Goal: Task Accomplishment & Management: Manage account settings

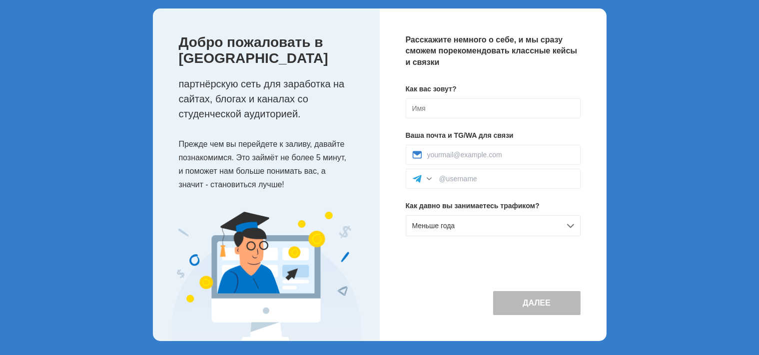
scroll to position [52, 0]
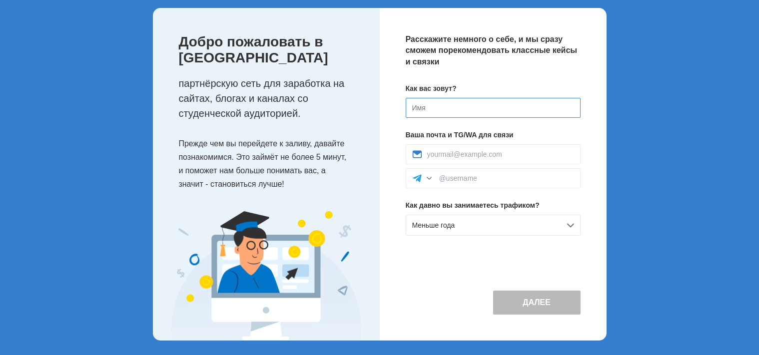
click at [448, 107] on input at bounding box center [493, 108] width 175 height 20
type input "[PERSON_NAME]"
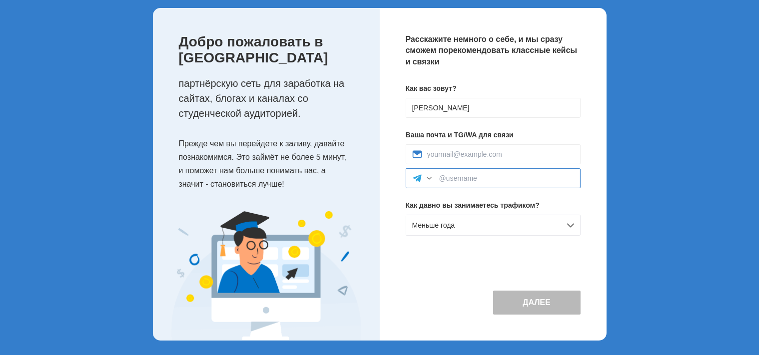
click at [474, 182] on input at bounding box center [506, 178] width 135 height 8
type input "2"
type input """
type input "@rast113"
click at [527, 222] on div "Меньше года" at bounding box center [493, 225] width 175 height 21
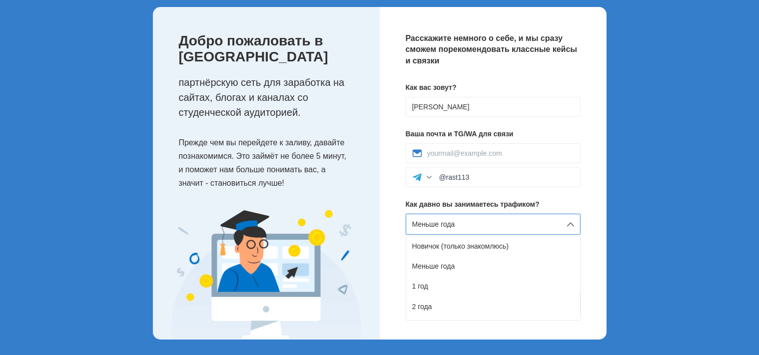
scroll to position [54, 0]
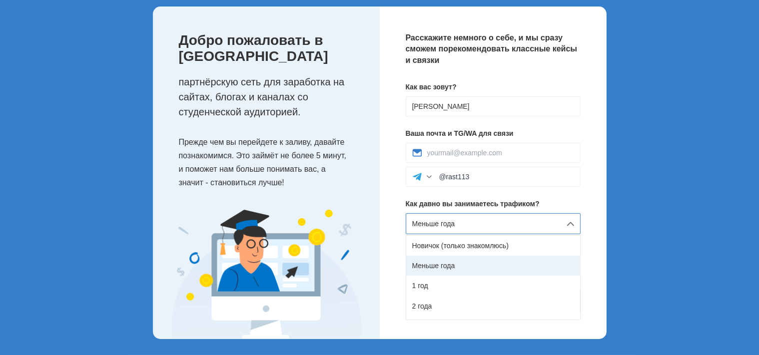
click at [495, 270] on div "Меньше года" at bounding box center [493, 266] width 174 height 20
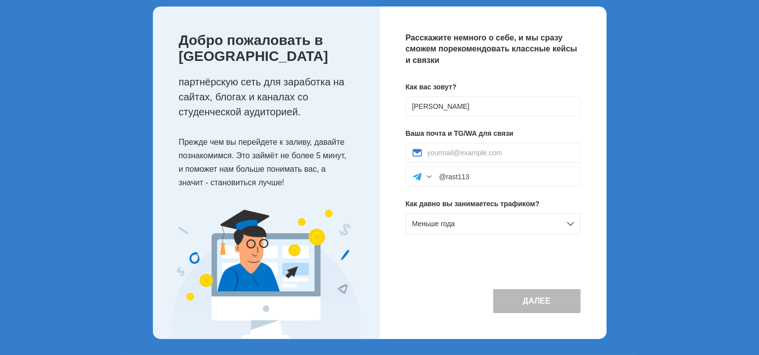
click at [536, 307] on button "Далее" at bounding box center [536, 301] width 87 height 24
click at [462, 154] on input at bounding box center [500, 153] width 147 height 8
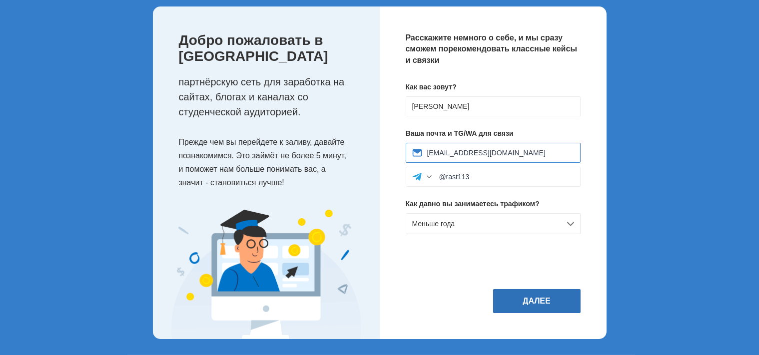
type input "vsamakov713@gmail.com"
click at [530, 304] on button "Далее" at bounding box center [536, 301] width 87 height 24
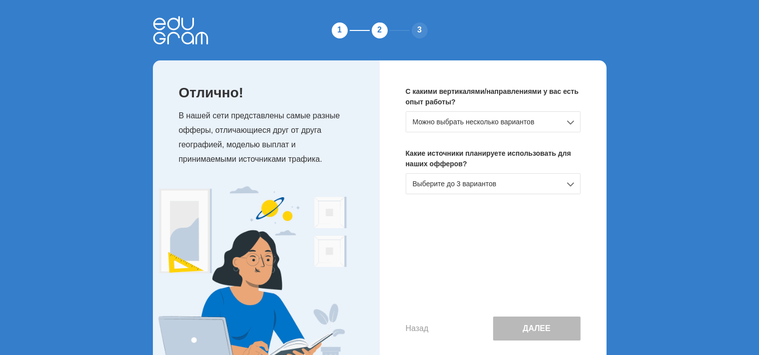
click at [570, 122] on div "Можно выбрать несколько вариантов" at bounding box center [493, 121] width 175 height 21
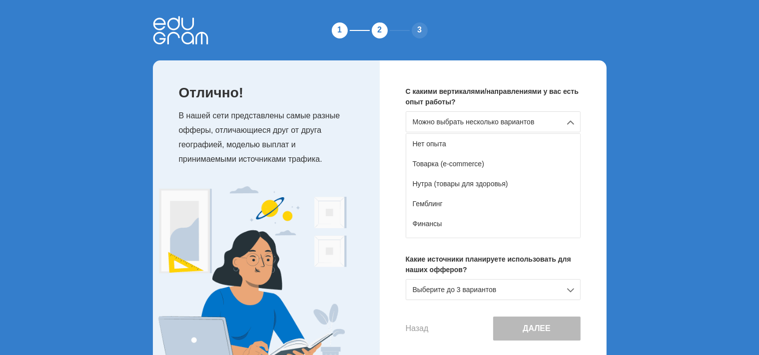
click at [572, 126] on div "Можно выбрать несколько вариантов" at bounding box center [493, 121] width 175 height 21
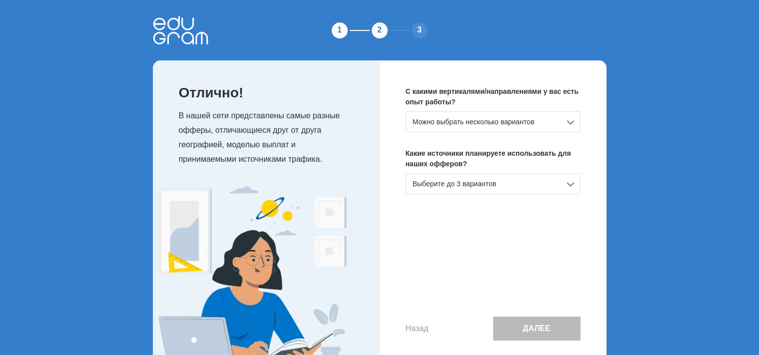
click at [520, 182] on div "Выберите до 3 вариантов" at bounding box center [493, 183] width 175 height 21
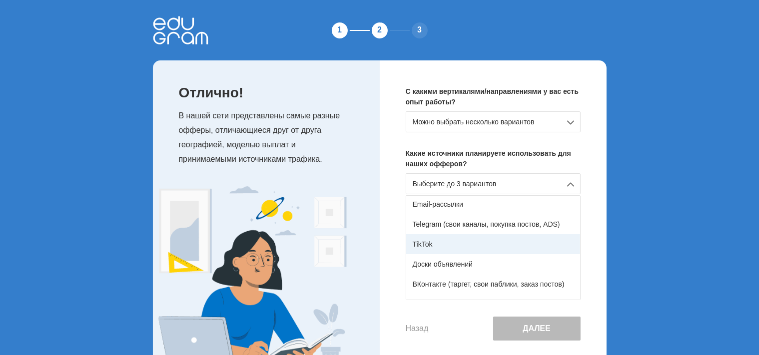
scroll to position [105, 0]
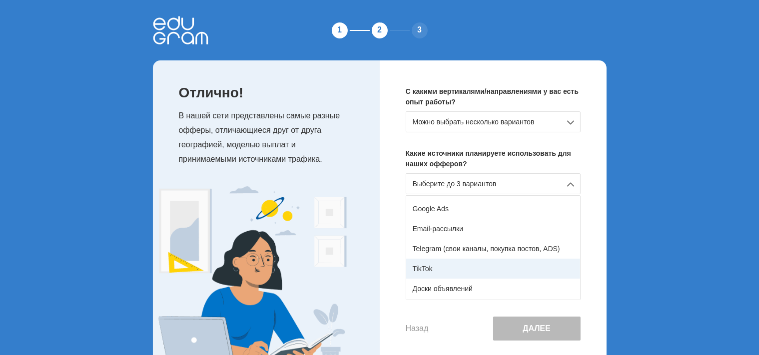
click at [449, 273] on div "TikTok" at bounding box center [493, 269] width 174 height 20
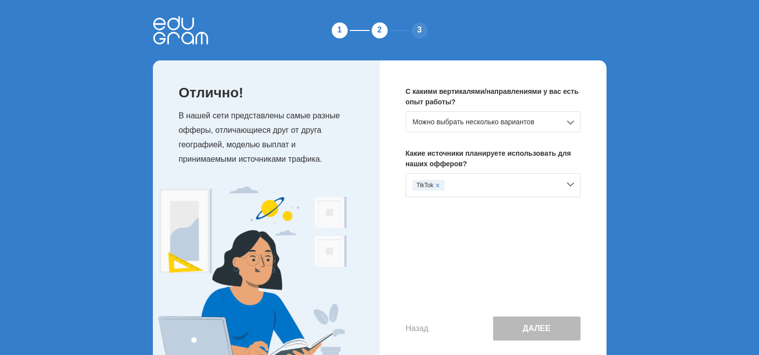
click at [558, 181] on div "TikTok" at bounding box center [486, 185] width 147 height 11
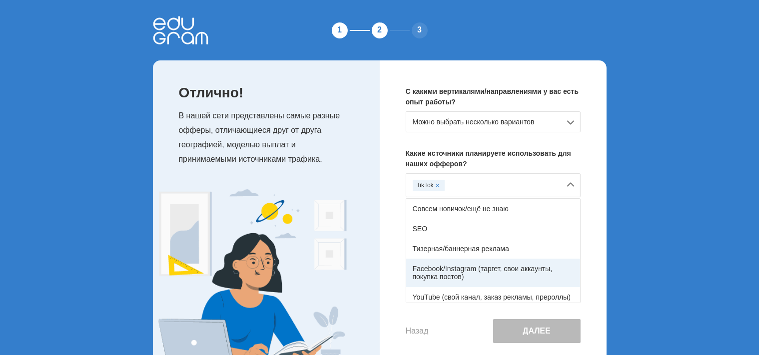
scroll to position [52, 0]
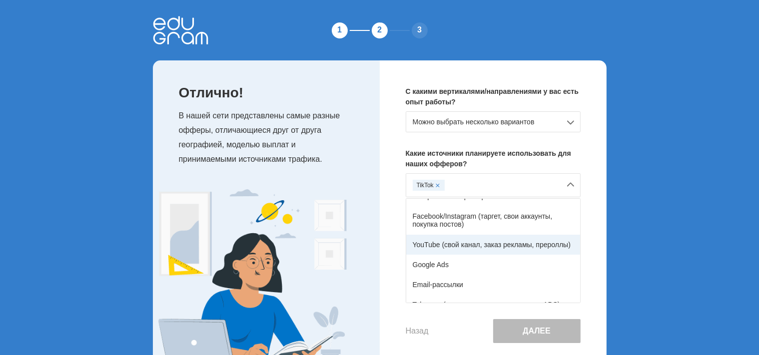
click at [468, 249] on div "YouTube (свой канал, заказ рекламы, прероллы)" at bounding box center [493, 245] width 174 height 20
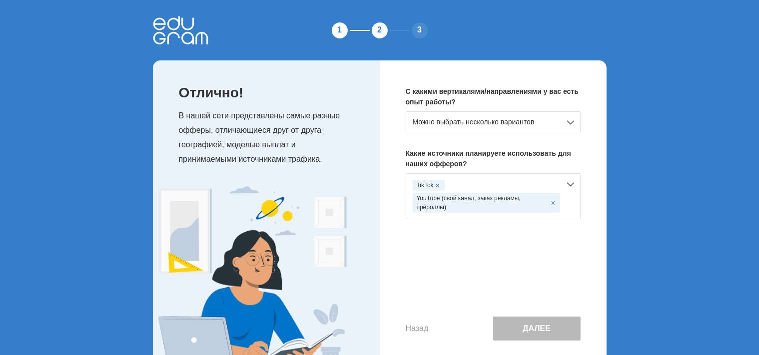
click at [570, 183] on div "TikTok YouTube (свой канал, заказ рекламы, прероллы)" at bounding box center [493, 196] width 175 height 46
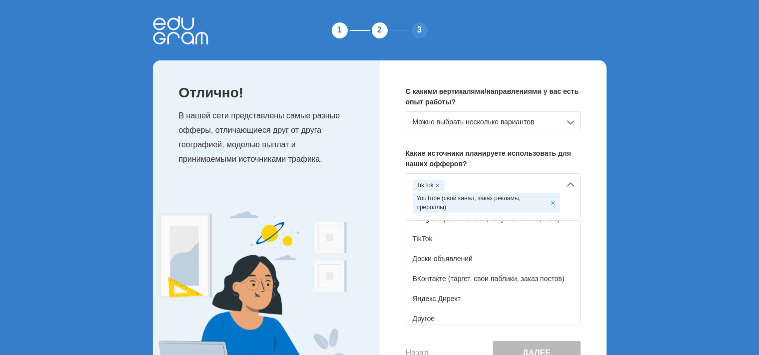
scroll to position [172, 0]
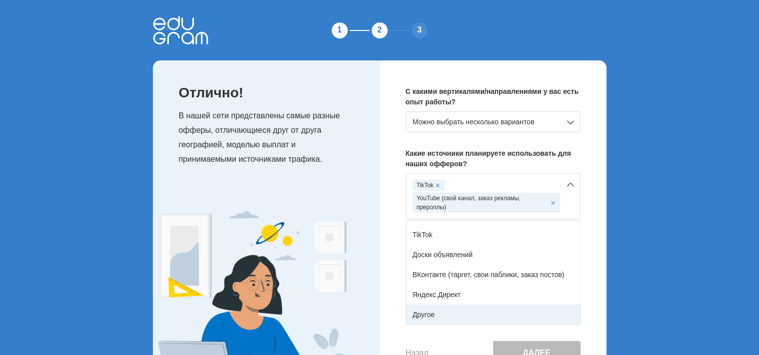
click at [435, 310] on div "Другое" at bounding box center [493, 315] width 174 height 20
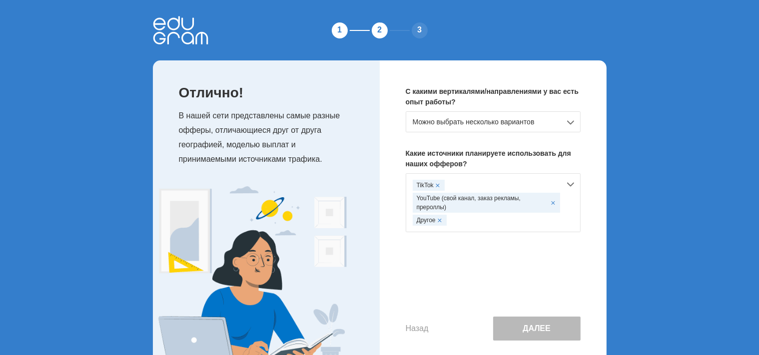
click at [478, 127] on div "Можно выбрать несколько вариантов" at bounding box center [493, 121] width 175 height 21
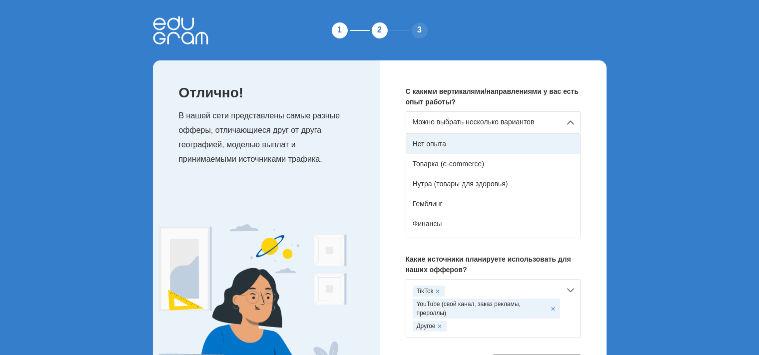
click at [454, 145] on div "Нет опыта" at bounding box center [493, 144] width 174 height 20
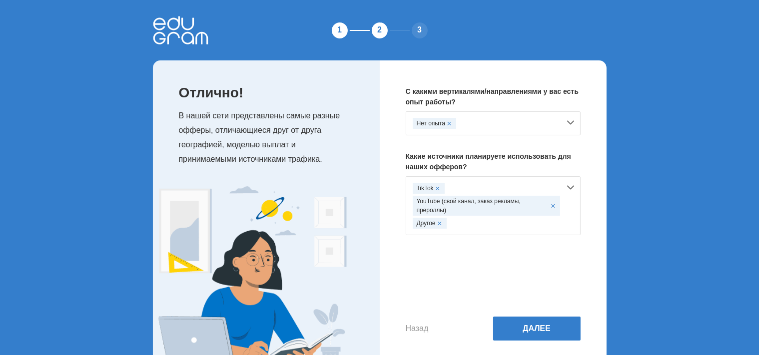
click at [562, 121] on div "Нет опыта" at bounding box center [493, 123] width 175 height 24
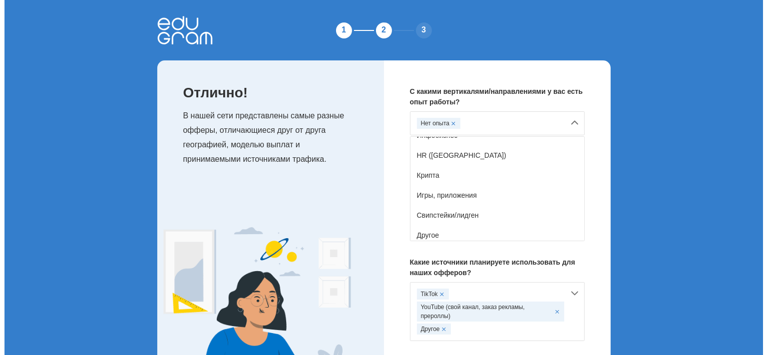
scroll to position [176, 0]
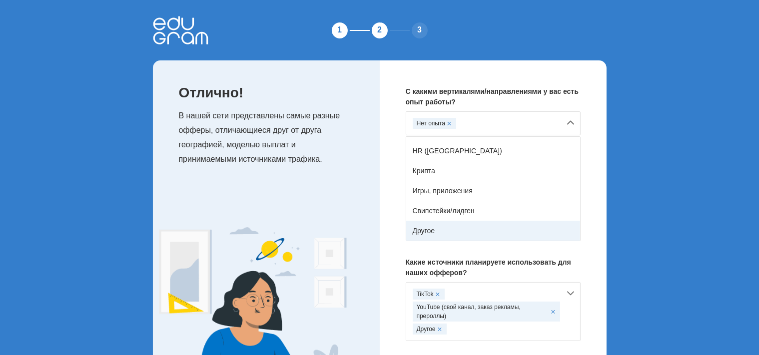
click at [445, 224] on div "Другое" at bounding box center [493, 231] width 174 height 20
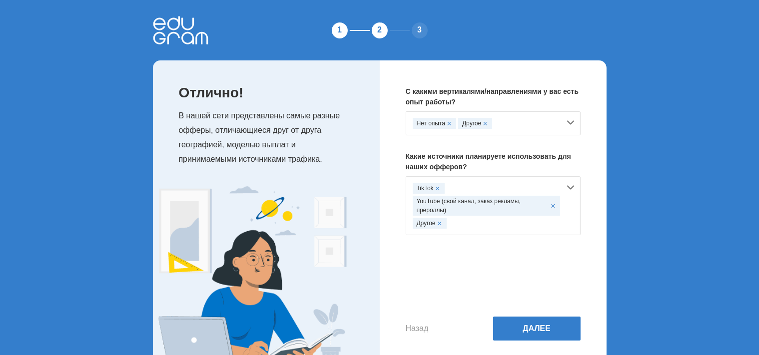
click at [449, 123] on span at bounding box center [449, 123] width 4 height 4
click at [524, 329] on button "Далее" at bounding box center [536, 329] width 87 height 24
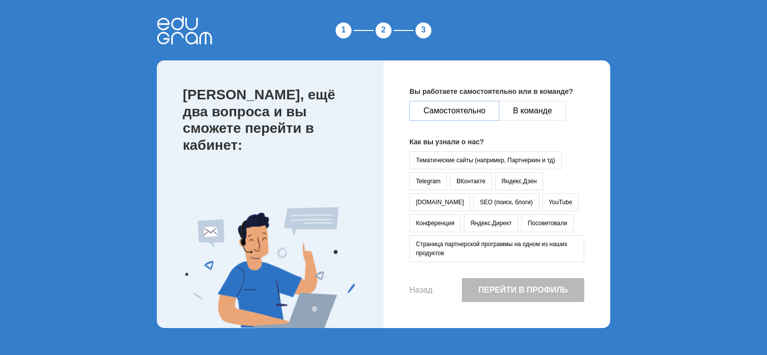
click at [472, 116] on button "Самостоятельно" at bounding box center [455, 111] width 90 height 20
click at [468, 108] on button "Самостоятельно" at bounding box center [455, 111] width 90 height 20
click at [476, 161] on button "Тематические сайты (например, Партнеркин и тд)" at bounding box center [486, 160] width 152 height 18
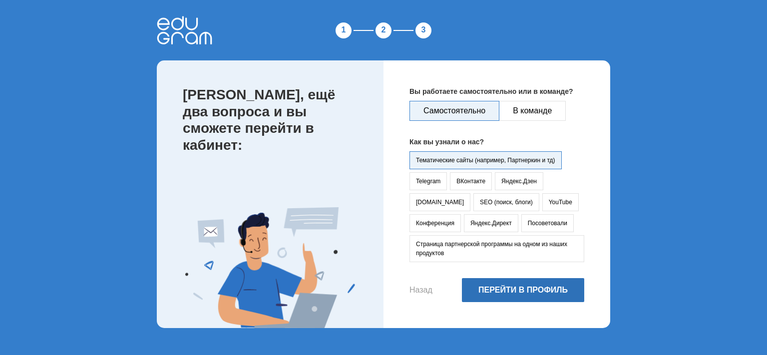
click at [507, 290] on button "Перейти в профиль" at bounding box center [523, 290] width 122 height 24
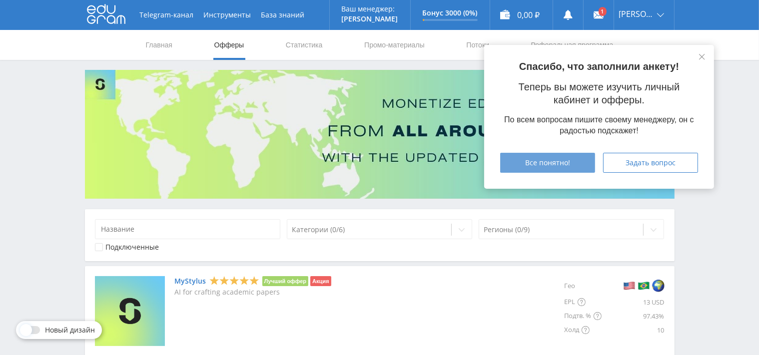
click at [557, 163] on span "Все понятно!" at bounding box center [547, 163] width 45 height 8
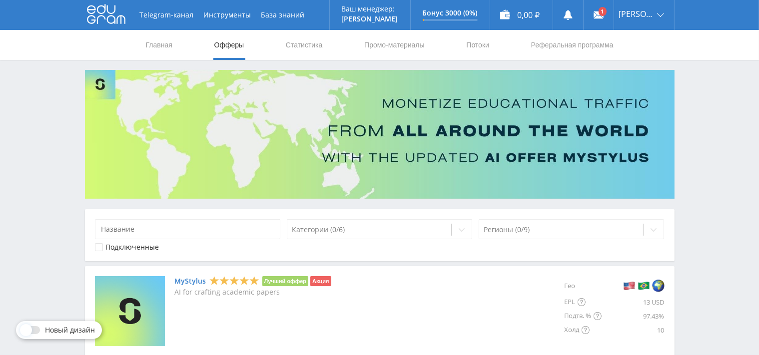
click at [540, 166] on img at bounding box center [379, 134] width 589 height 129
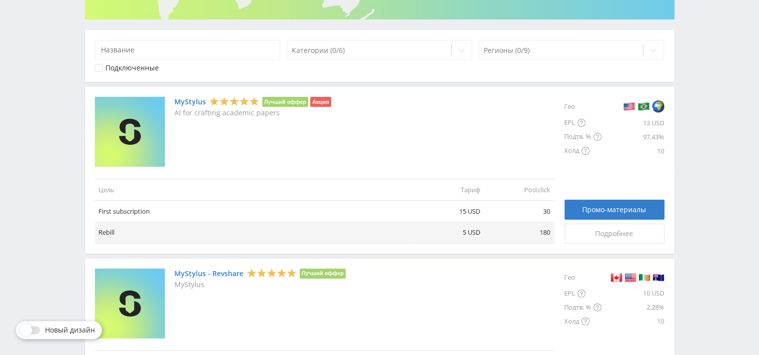
scroll to position [158, 0]
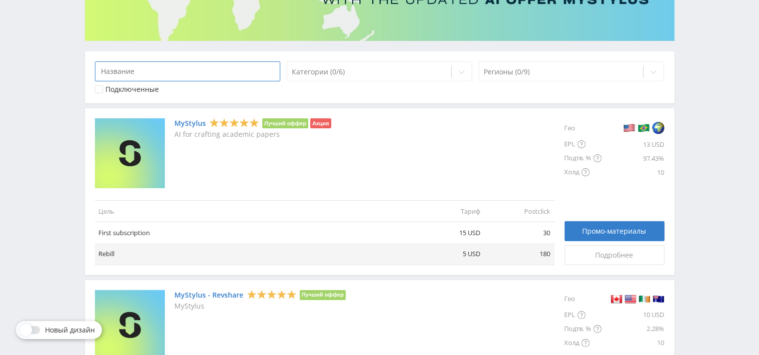
click at [175, 75] on input at bounding box center [188, 71] width 186 height 20
paste input "StudyAI RevShare"
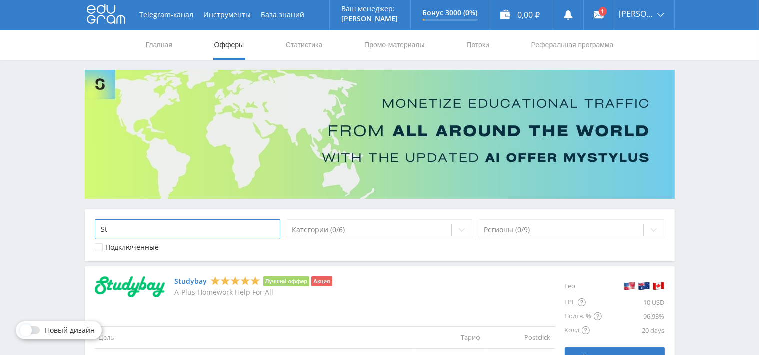
type input "S"
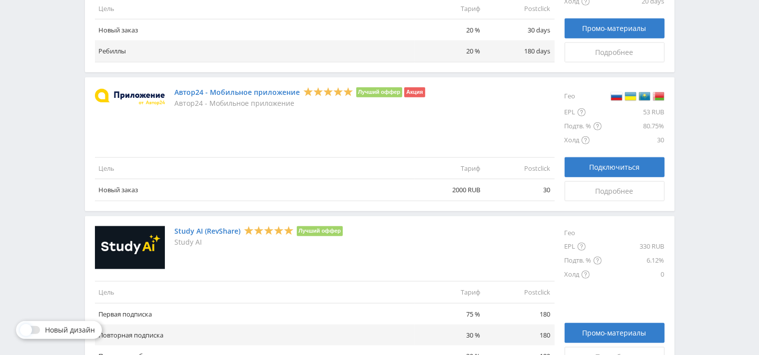
scroll to position [1192, 0]
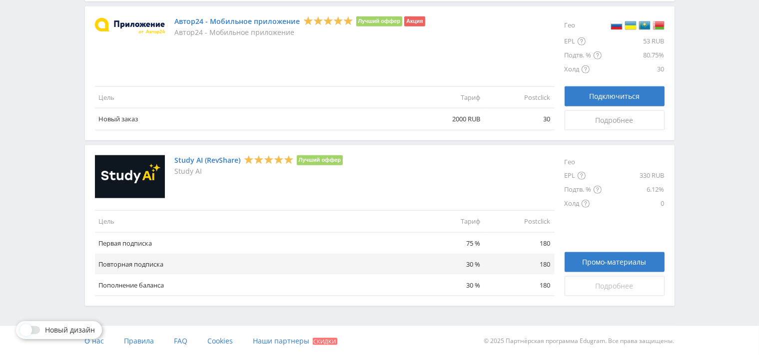
click at [614, 286] on span "Подробнее" at bounding box center [614, 286] width 38 height 8
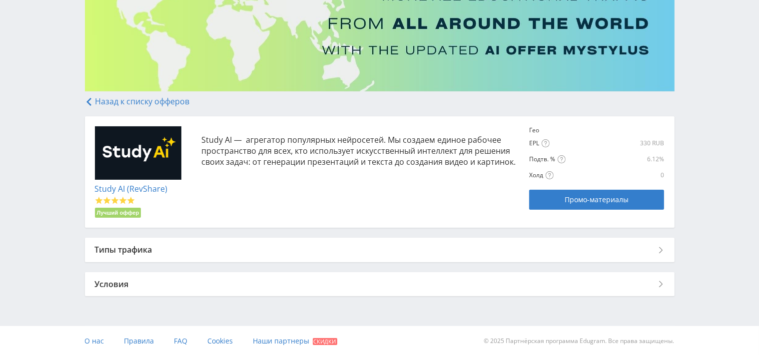
scroll to position [108, 0]
click at [286, 249] on div "Типы трафика" at bounding box center [379, 249] width 589 height 24
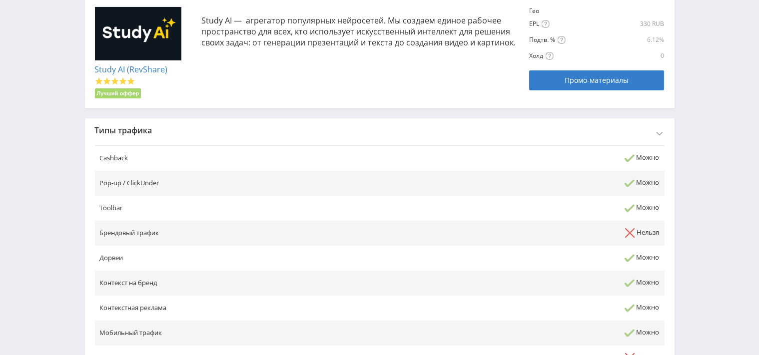
scroll to position [214, 0]
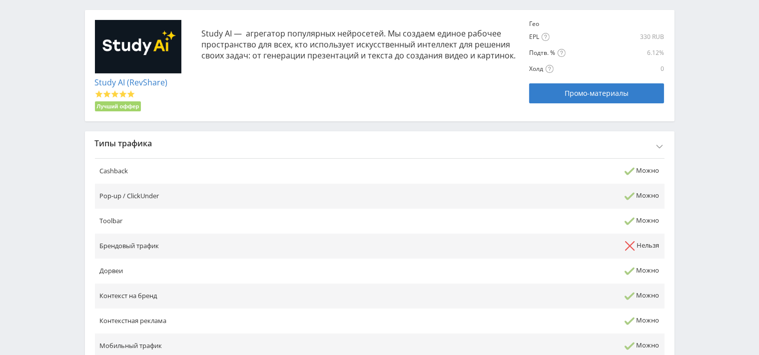
click at [221, 149] on div "Типы трафика" at bounding box center [379, 143] width 589 height 24
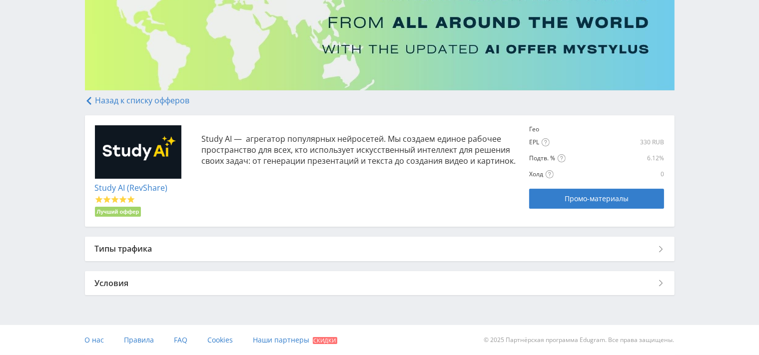
scroll to position [108, 0]
click at [171, 290] on div "Условия" at bounding box center [379, 284] width 589 height 24
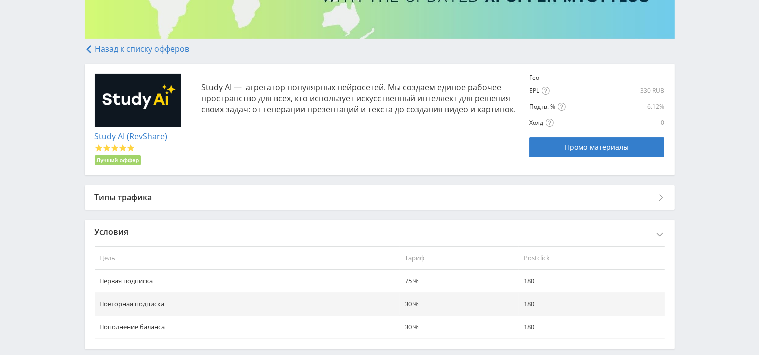
scroll to position [213, 0]
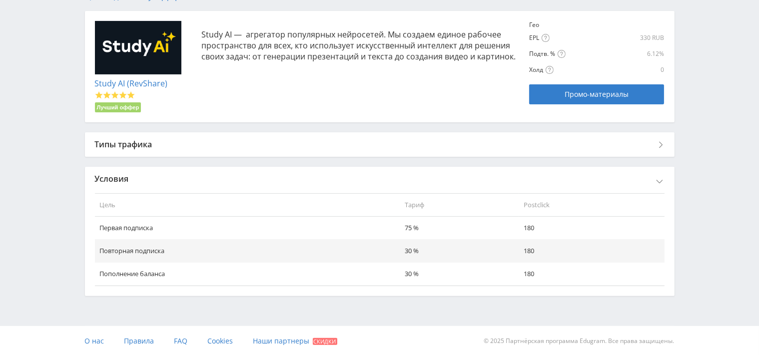
click at [257, 179] on div "Условия" at bounding box center [379, 179] width 589 height 24
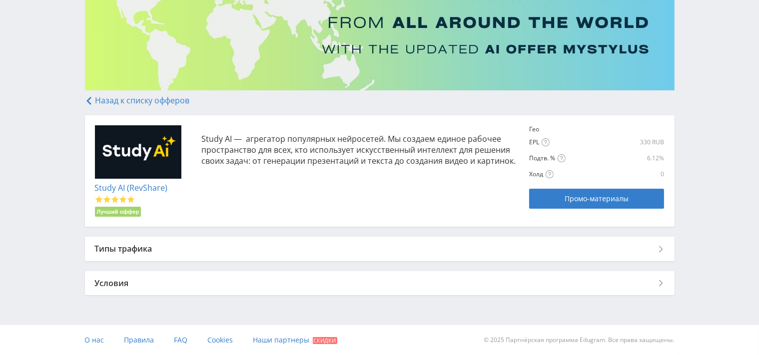
scroll to position [108, 0]
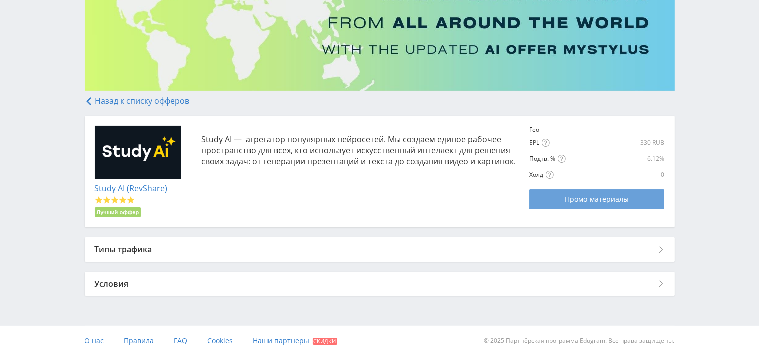
click at [582, 203] on span "Промо-материалы" at bounding box center [596, 199] width 64 height 8
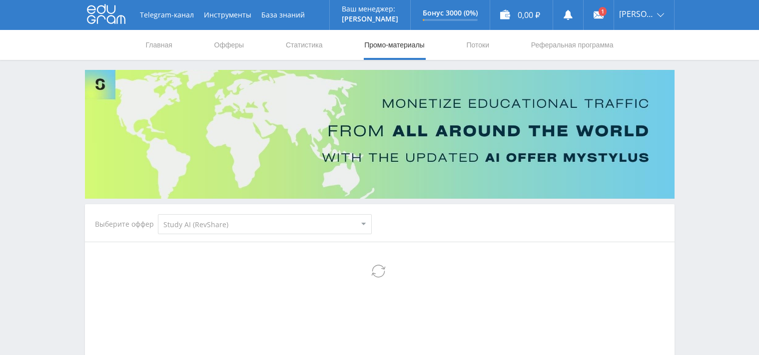
select select "376"
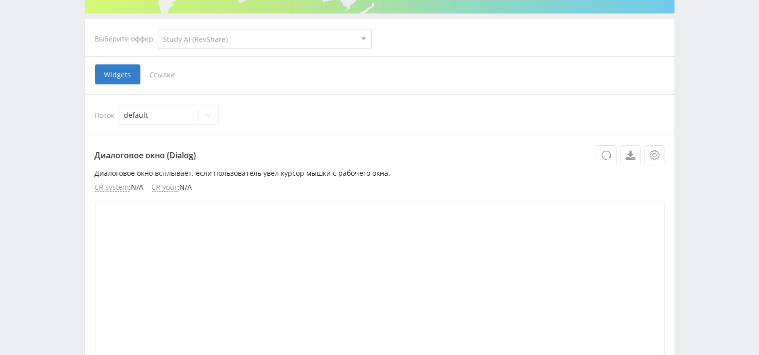
scroll to position [173, 0]
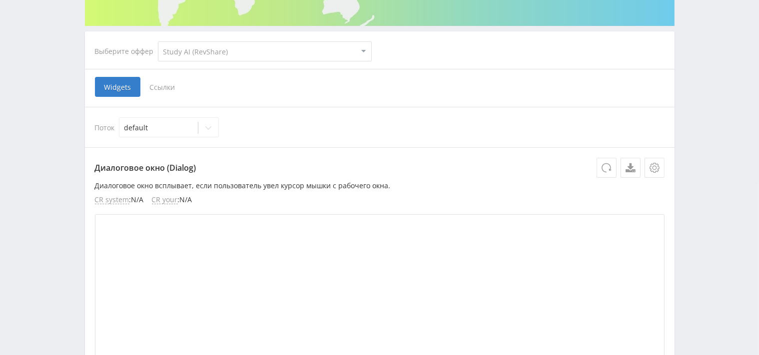
click at [154, 87] on span "Ссылки" at bounding box center [162, 87] width 44 height 20
click at [0, 0] on input "Ссылки" at bounding box center [0, 0] width 0 height 0
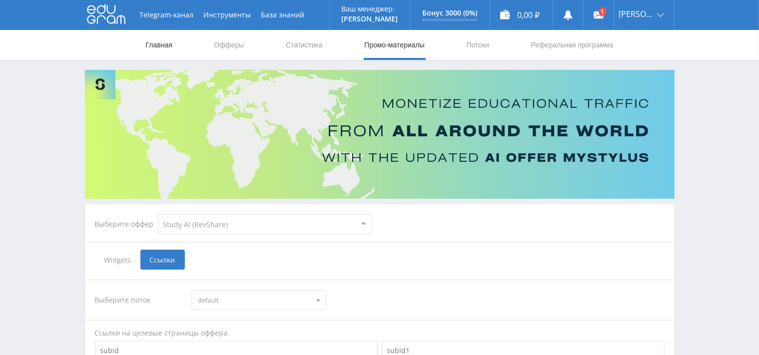
click at [149, 47] on link "Главная" at bounding box center [159, 45] width 28 height 30
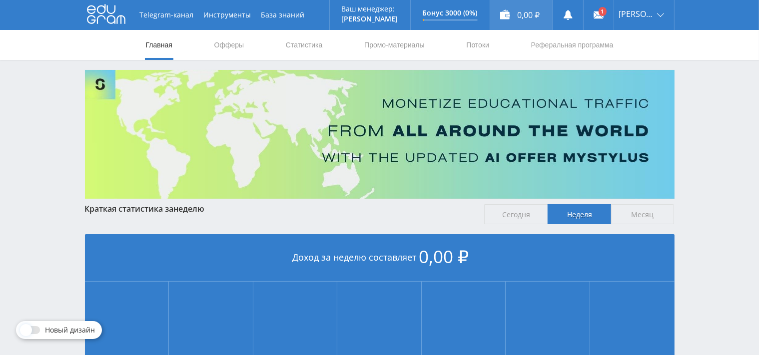
click at [524, 14] on div "0,00 ₽" at bounding box center [521, 15] width 62 height 30
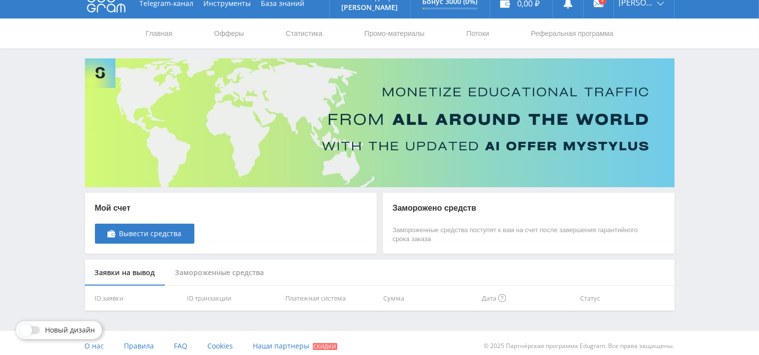
scroll to position [17, 0]
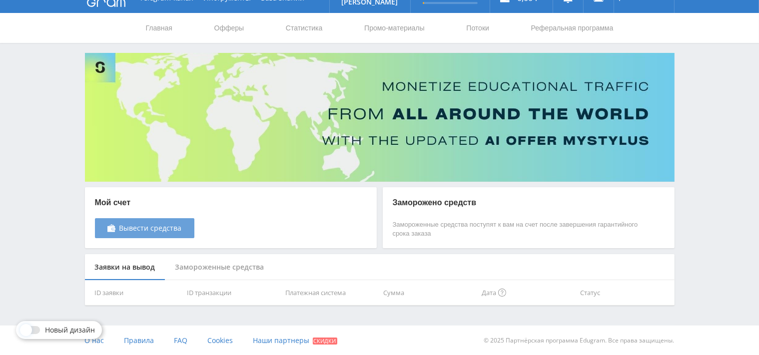
click at [145, 232] on span "Вывести средства" at bounding box center [150, 228] width 62 height 8
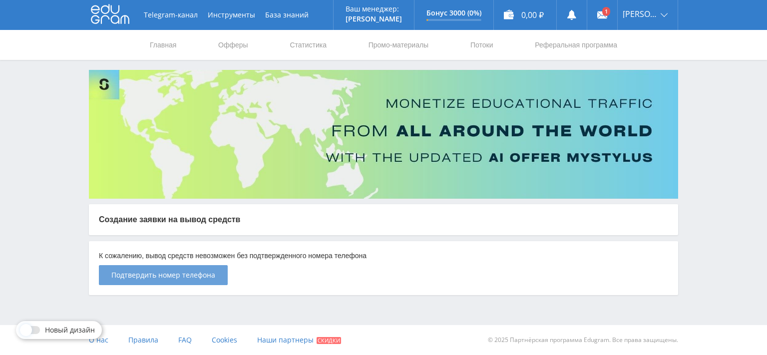
click at [197, 275] on span "Подтвердить номер телефона" at bounding box center [163, 275] width 104 height 8
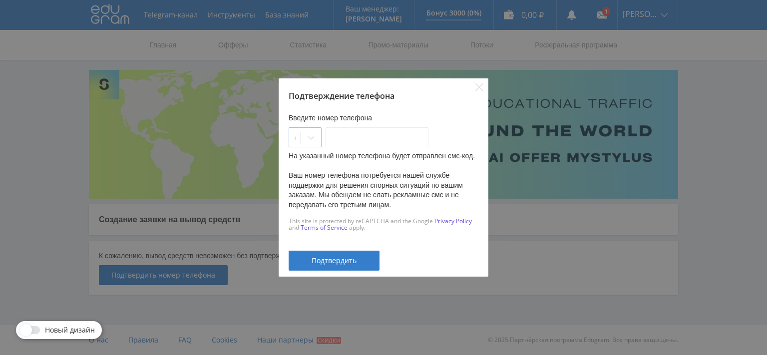
click at [315, 137] on icon at bounding box center [311, 138] width 8 height 8
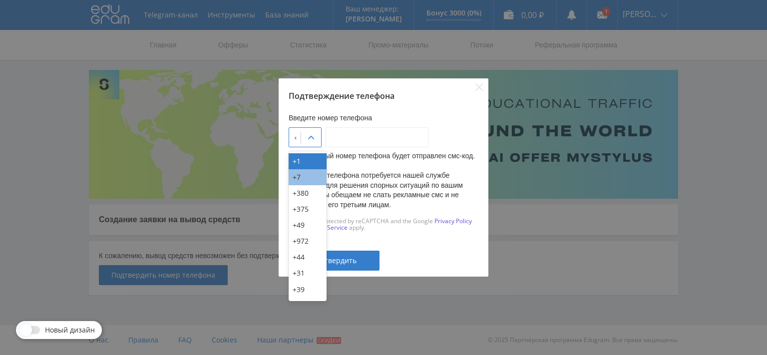
click at [307, 175] on div "+7" at bounding box center [308, 177] width 38 height 16
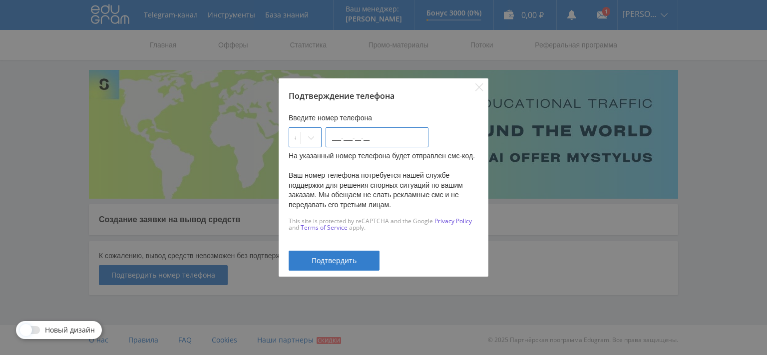
click at [344, 137] on input "___-___-__-__" at bounding box center [377, 137] width 103 height 20
type input "913-994-84-80"
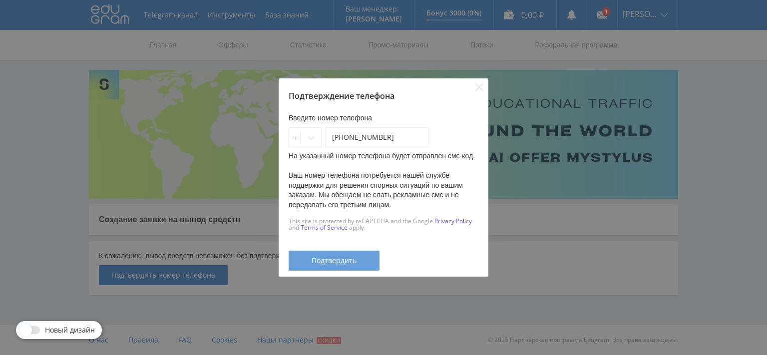
click at [335, 257] on span "Подтвердить" at bounding box center [334, 261] width 45 height 8
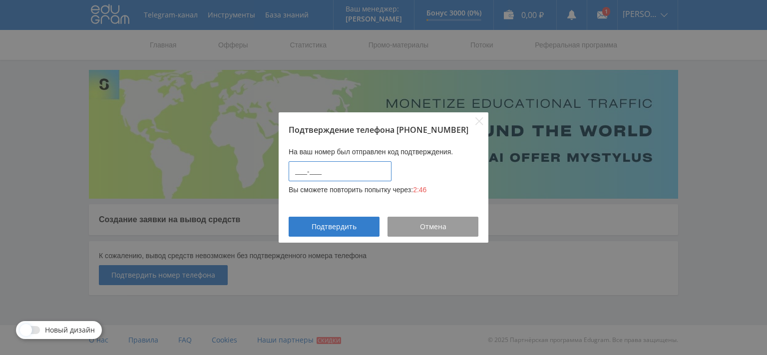
click at [366, 174] on input "____-____" at bounding box center [340, 171] width 103 height 20
type input "7227-9791"
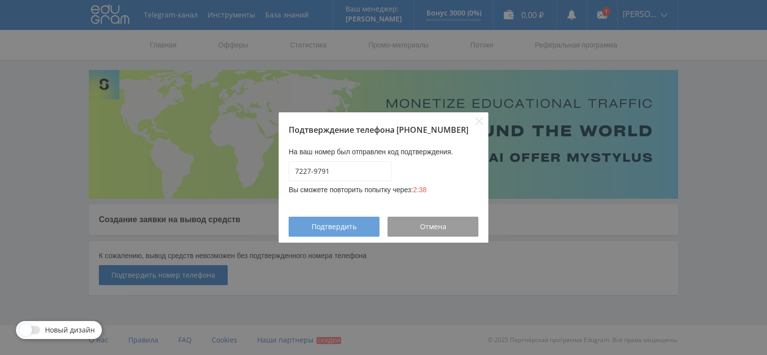
click at [360, 226] on div "Подтвердить" at bounding box center [334, 227] width 66 height 8
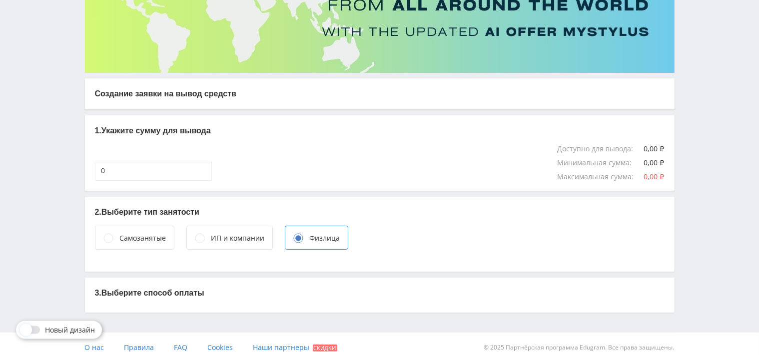
scroll to position [133, 0]
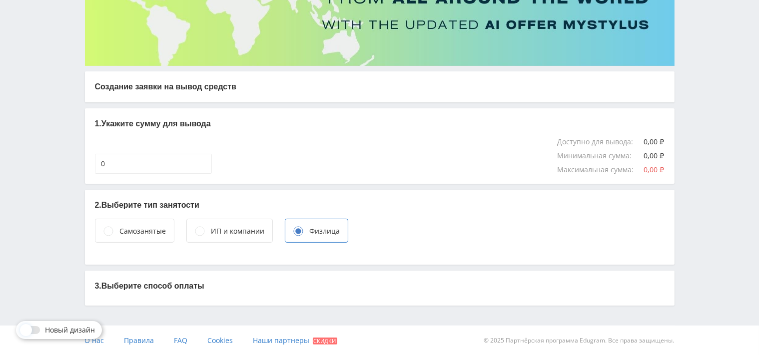
click at [142, 231] on div "Самозанятые" at bounding box center [143, 231] width 46 height 11
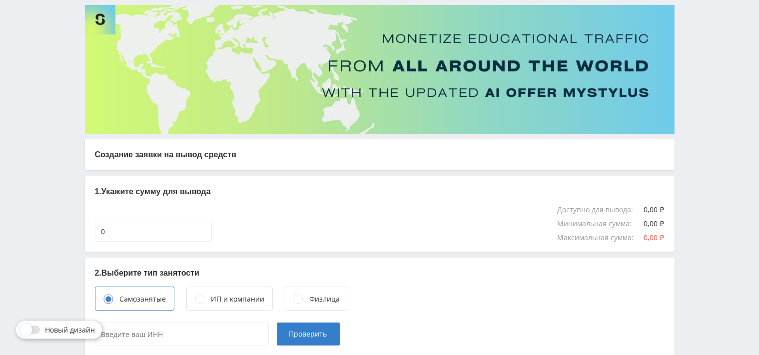
scroll to position [0, 0]
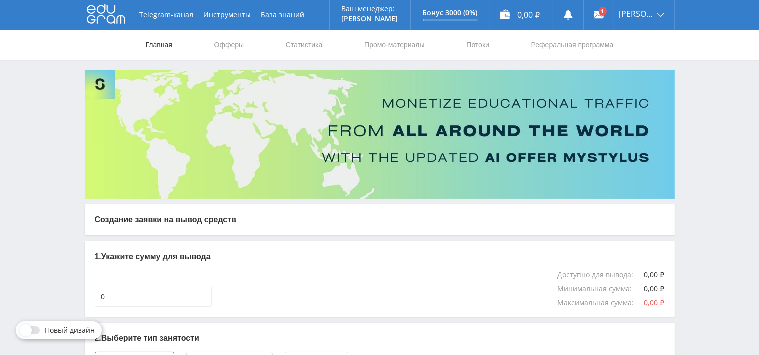
click at [173, 39] on link "Главная" at bounding box center [159, 45] width 28 height 30
